Goal: Task Accomplishment & Management: Manage account settings

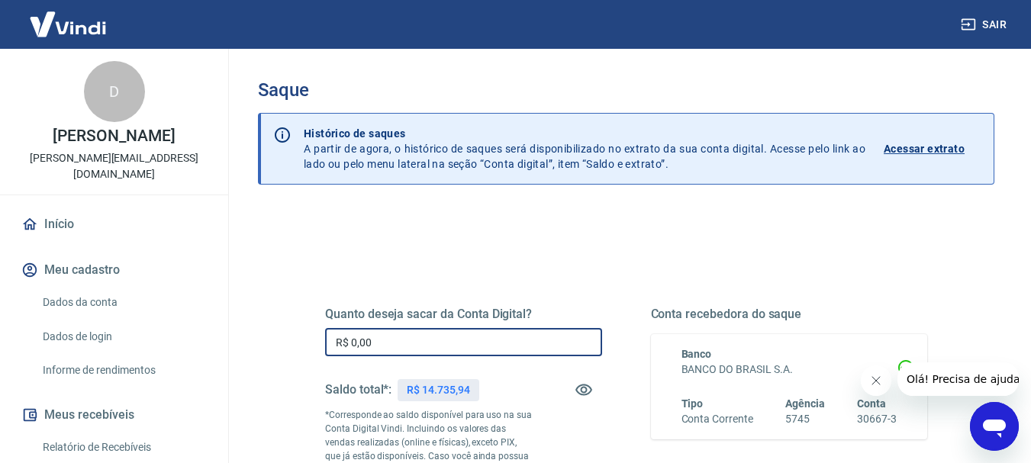
drag, startPoint x: 392, startPoint y: 343, endPoint x: 303, endPoint y: 356, distance: 90.3
click at [303, 357] on div "Quanto deseja sacar da Conta Digital? R$ 0,00 ​ Saldo total*: R$ 14.735,94 *Cor…" at bounding box center [625, 424] width 675 height 368
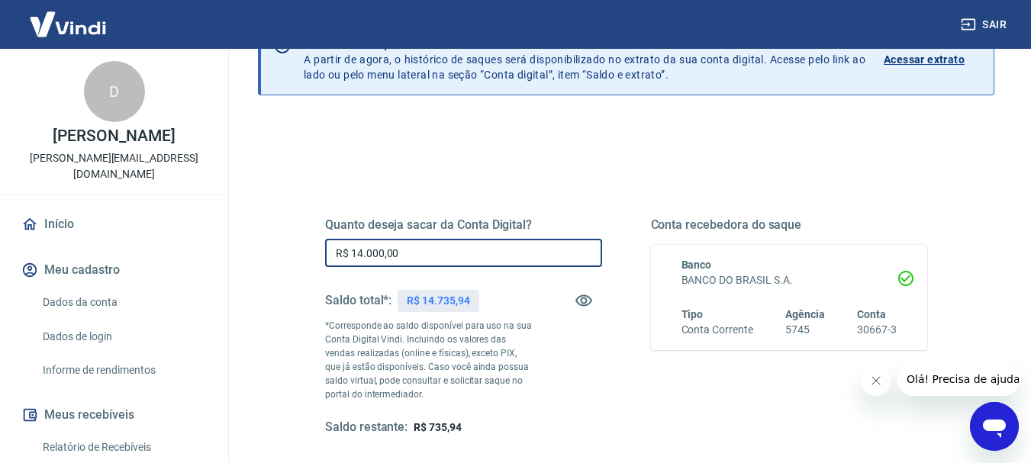
scroll to position [229, 0]
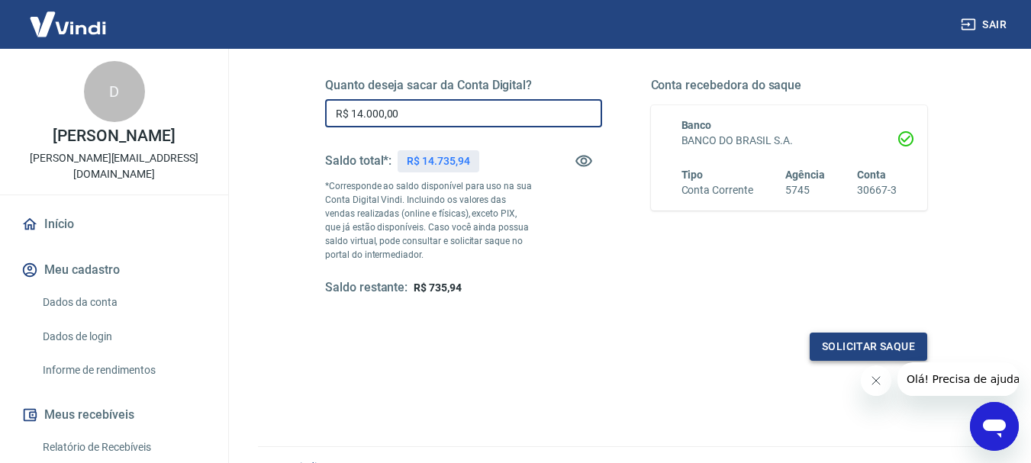
type input "R$ 14.000,00"
click at [896, 352] on button "Solicitar saque" at bounding box center [867, 347] width 117 height 28
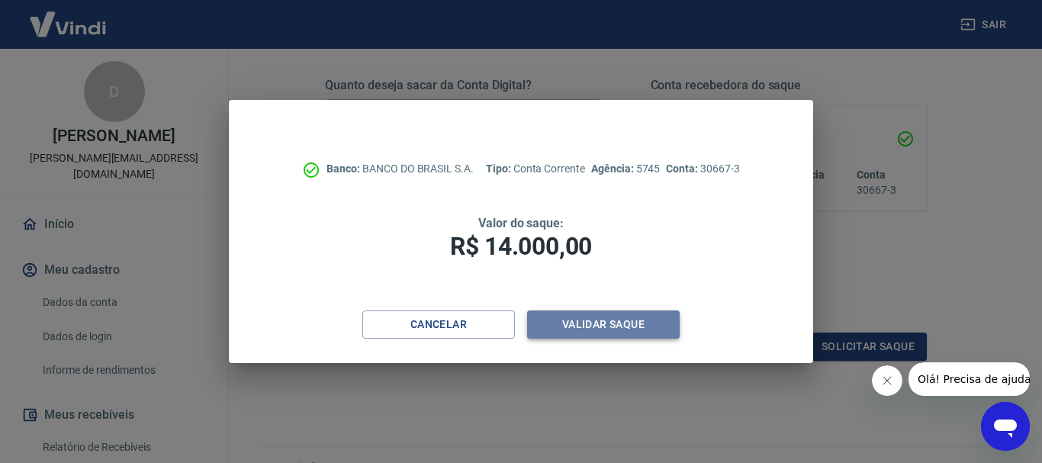
click at [637, 323] on button "Validar saque" at bounding box center [603, 324] width 153 height 28
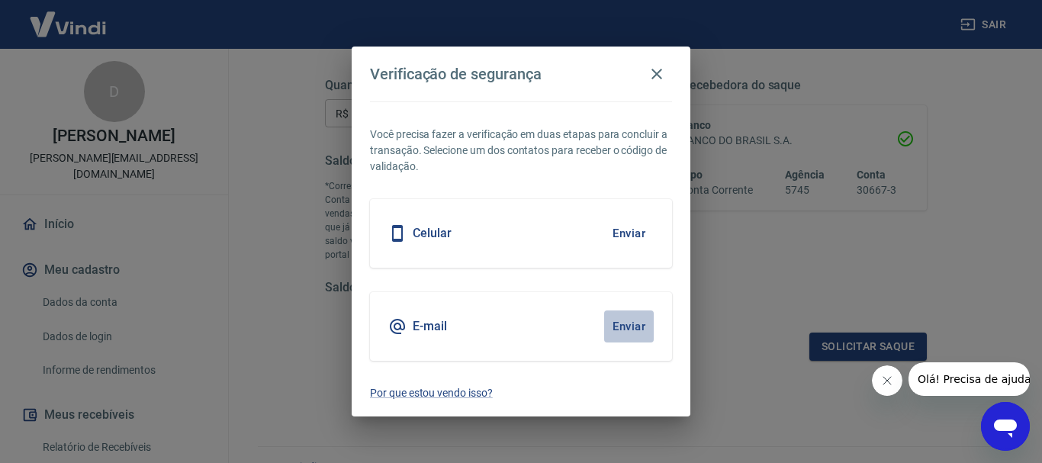
click at [626, 326] on button "Enviar" at bounding box center [629, 326] width 50 height 32
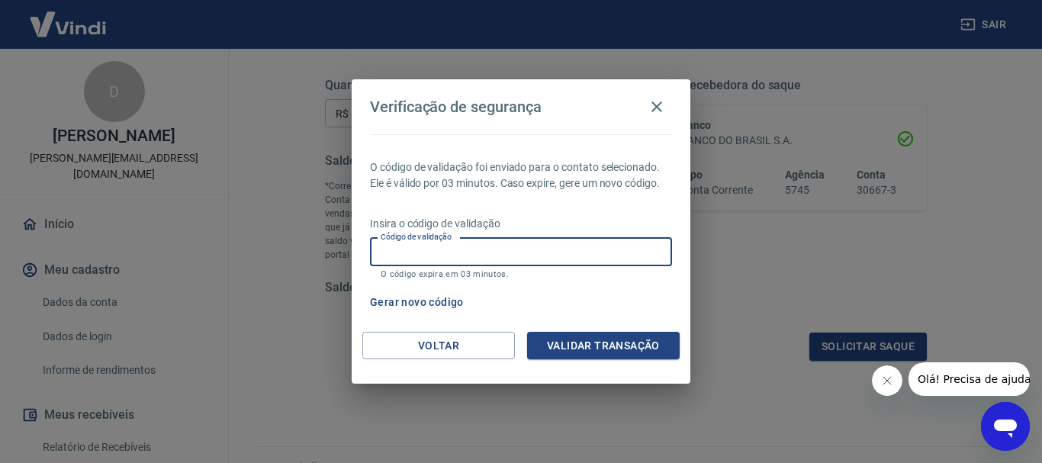
drag, startPoint x: 415, startPoint y: 246, endPoint x: 462, endPoint y: 41, distance: 209.8
click at [461, 46] on div "Verificação de segurança O código de validação foi enviado para o contato selec…" at bounding box center [521, 231] width 1042 height 463
drag, startPoint x: 456, startPoint y: 250, endPoint x: 389, endPoint y: 248, distance: 67.2
paste input "347238"
type input "347238"
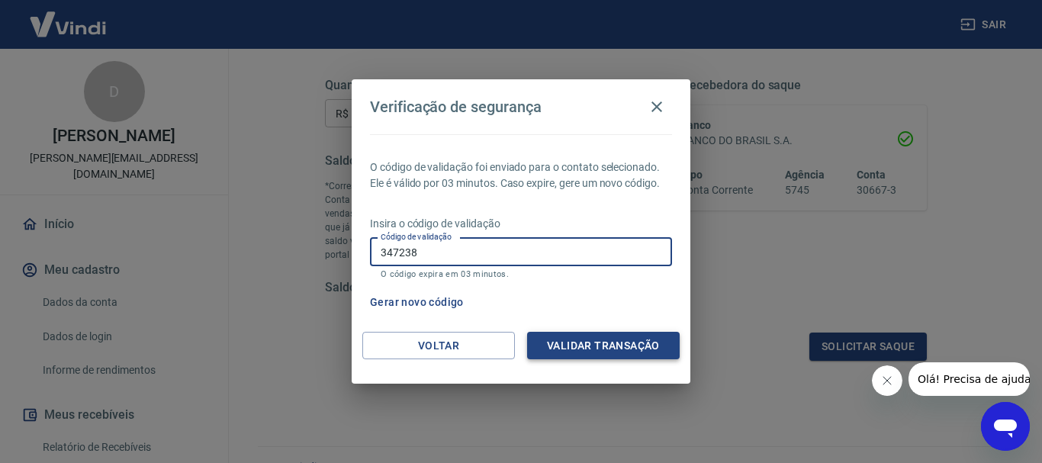
click at [581, 342] on button "Validar transação" at bounding box center [603, 346] width 153 height 28
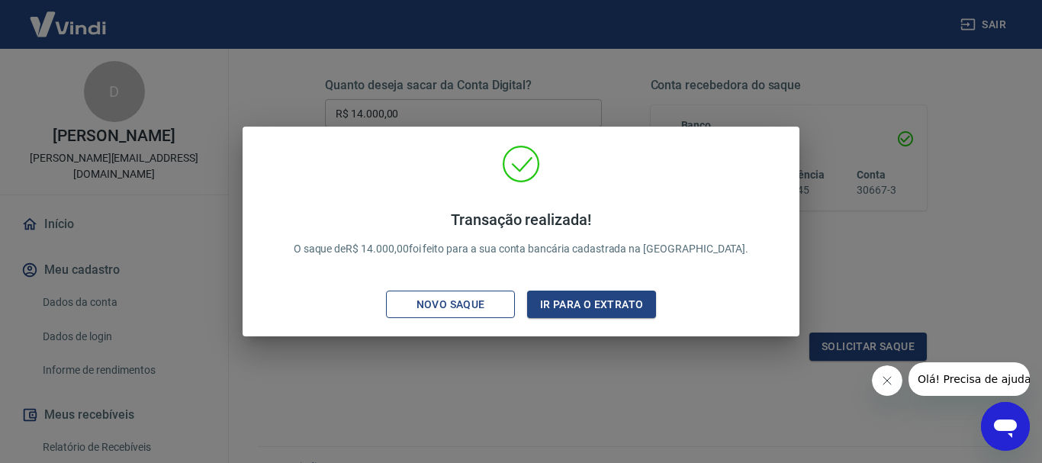
click at [480, 309] on div "Novo saque" at bounding box center [450, 304] width 105 height 19
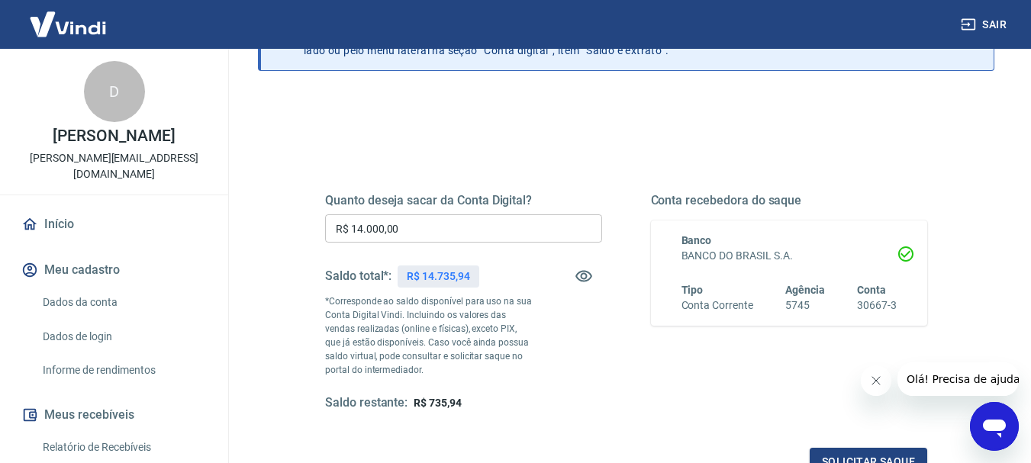
scroll to position [0, 0]
